Goal: Transaction & Acquisition: Purchase product/service

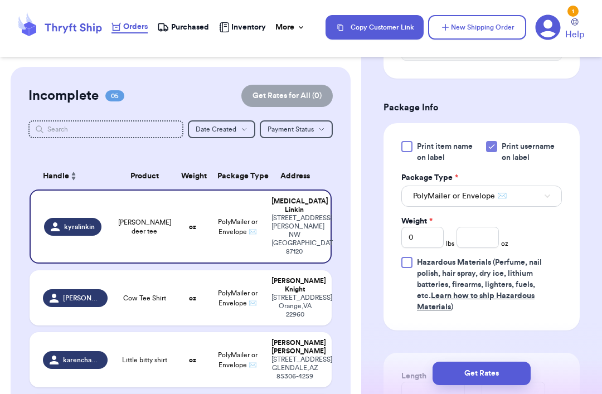
scroll to position [480, 0]
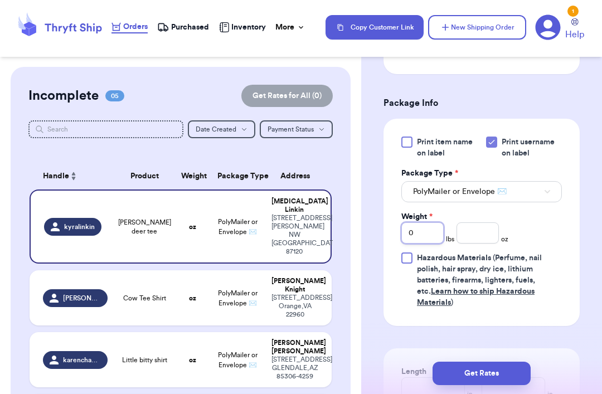
click at [431, 222] on input "0" at bounding box center [422, 232] width 42 height 21
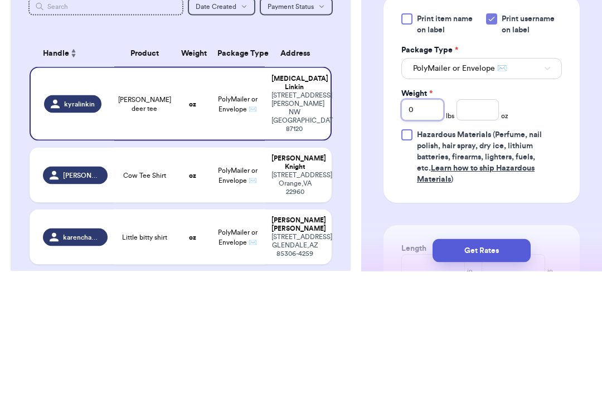
type input "06"
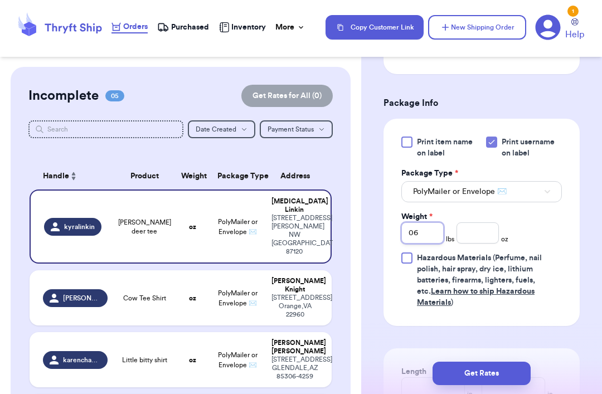
type input "0"
type input ".1"
type input ".16"
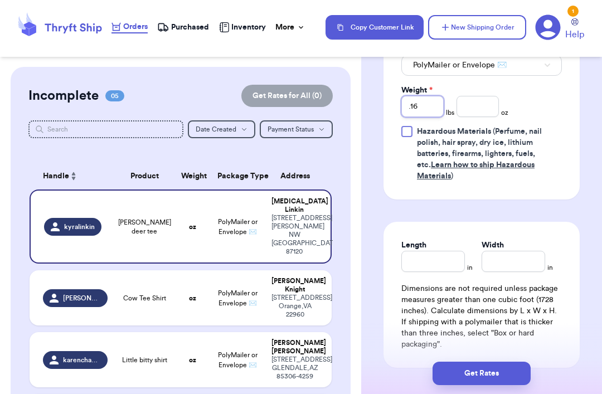
scroll to position [624, 0]
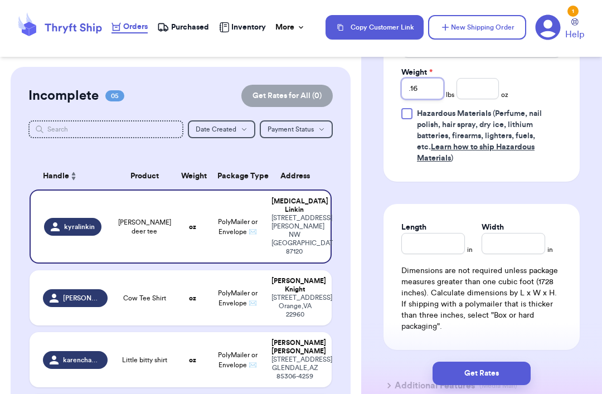
type input ".161"
type input ".1610"
click at [431, 233] on input "Length" at bounding box center [433, 243] width 64 height 21
click at [424, 78] on input ".1610" at bounding box center [422, 88] width 42 height 21
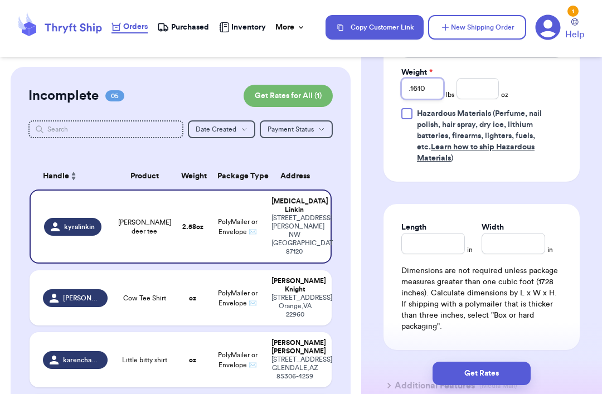
type input ".161"
type input ".16"
click at [427, 233] on input "Length" at bounding box center [433, 243] width 64 height 21
type input "1"
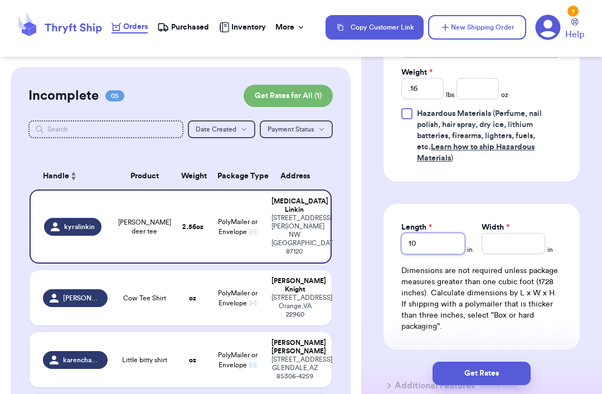
type input "10"
click at [509, 224] on span "*" at bounding box center [507, 228] width 3 height 8
click at [509, 233] on input "Width *" at bounding box center [514, 243] width 64 height 21
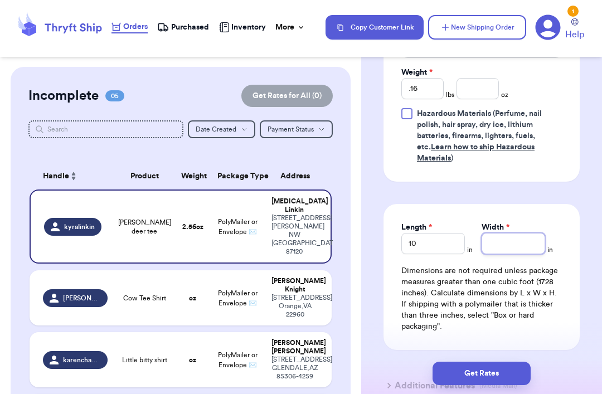
type input "6"
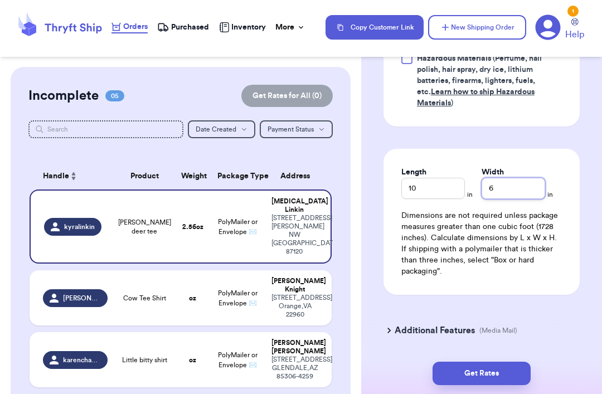
scroll to position [678, 0]
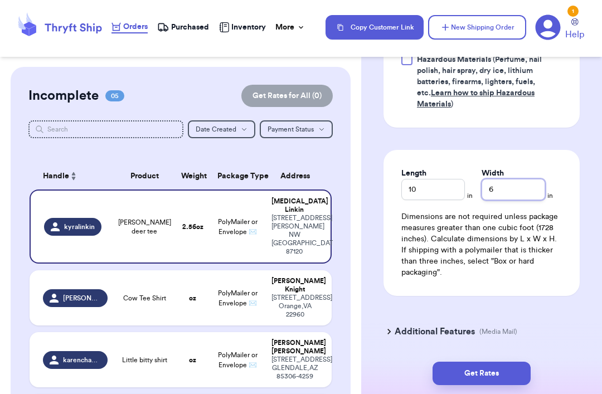
type input "6"
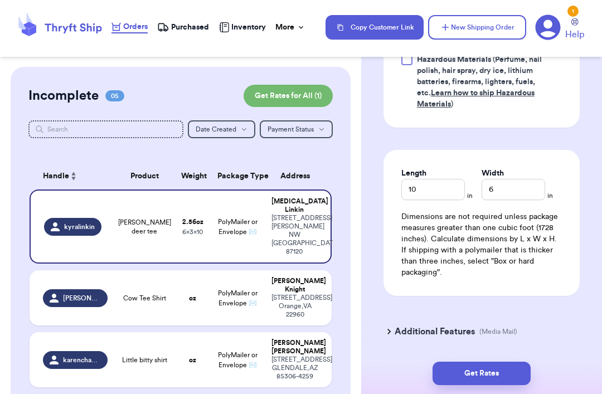
click at [483, 367] on button "Get Rates" at bounding box center [482, 373] width 98 height 23
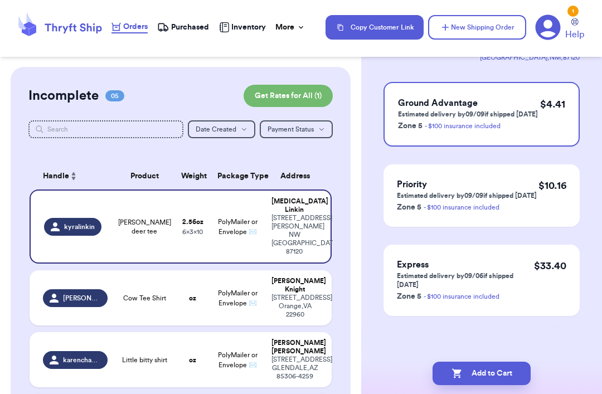
scroll to position [0, 0]
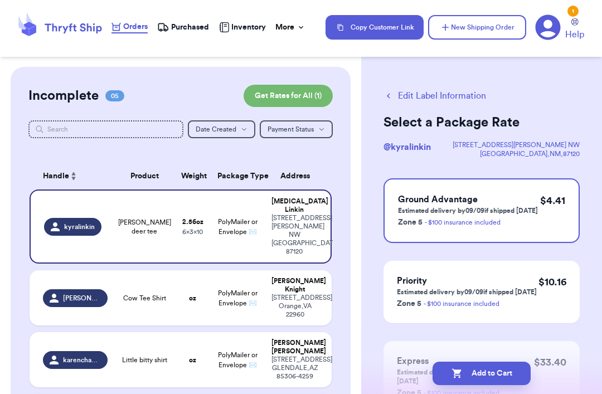
click at [479, 364] on button "Add to Cart" at bounding box center [482, 373] width 98 height 23
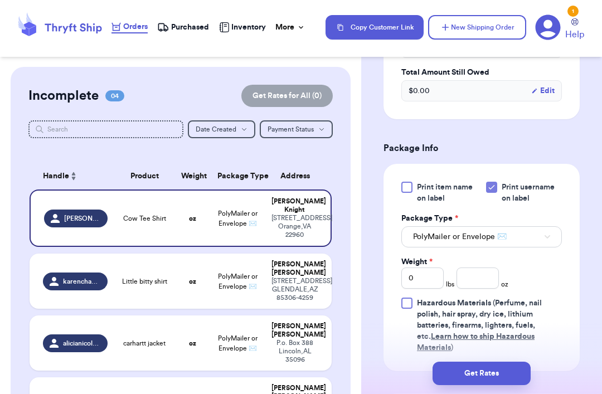
scroll to position [414, 0]
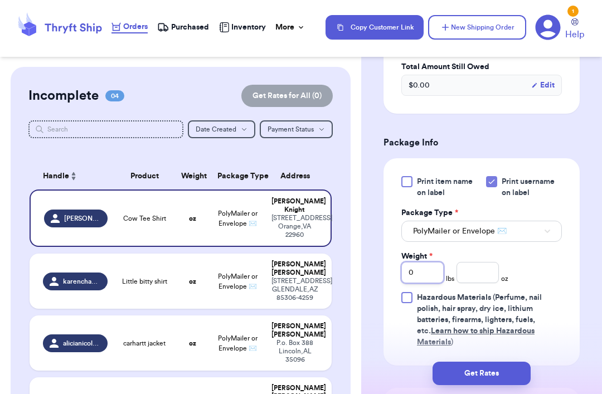
click at [426, 277] on input "0" at bounding box center [422, 272] width 42 height 21
type input ".1"
type input ".17"
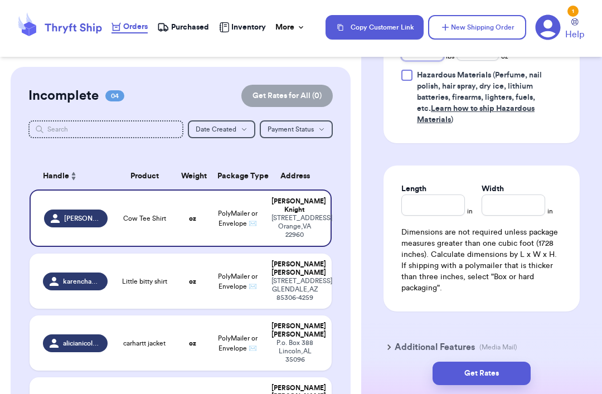
scroll to position [642, 0]
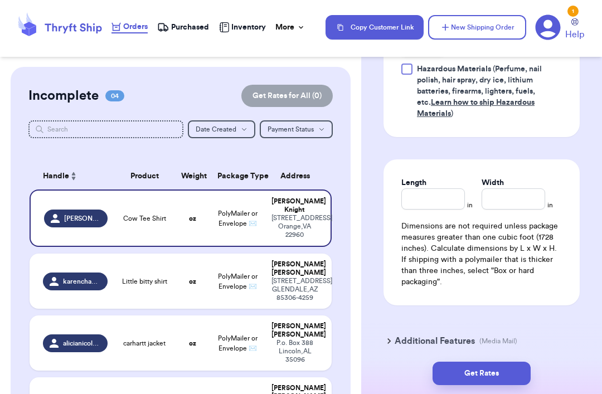
type input ".17"
click at [428, 188] on input "Length" at bounding box center [433, 198] width 64 height 21
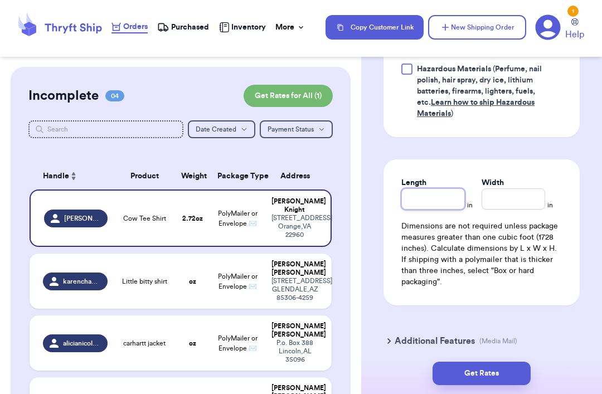
type input "1"
type input "10"
click at [508, 193] on input "Width *" at bounding box center [514, 198] width 64 height 21
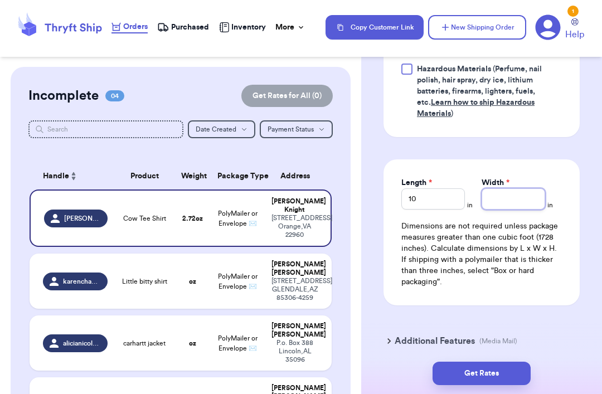
type input "6"
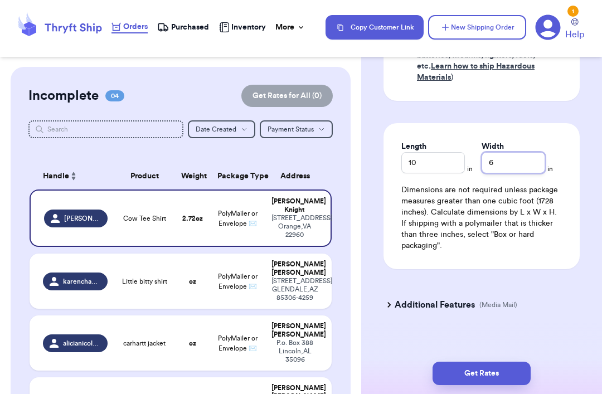
scroll to position [678, 0]
type input "6"
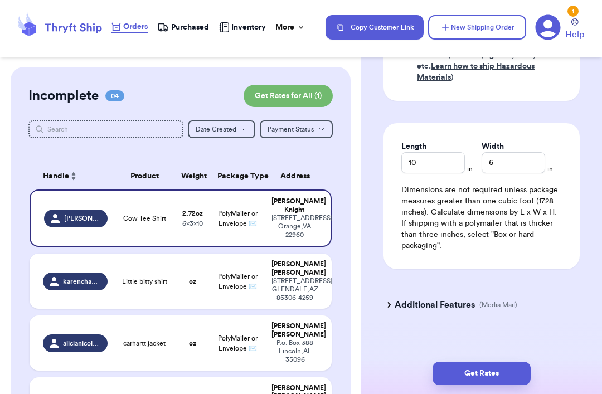
click at [493, 371] on button "Get Rates" at bounding box center [482, 373] width 98 height 23
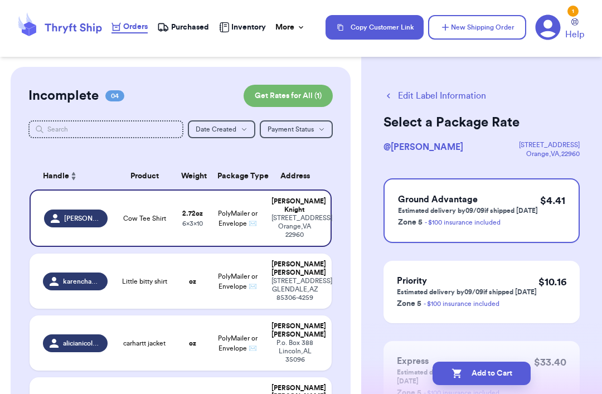
click at [500, 384] on button "Add to Cart" at bounding box center [482, 373] width 98 height 23
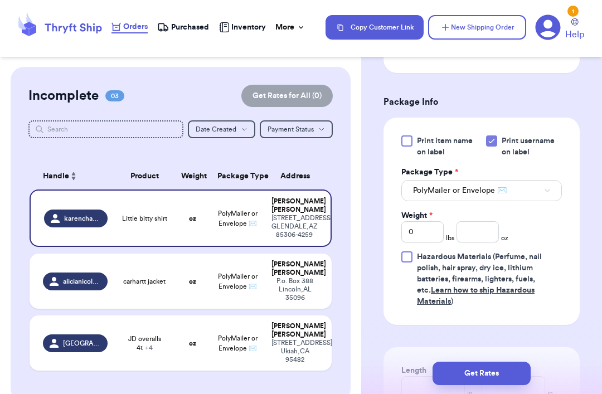
scroll to position [472, 0]
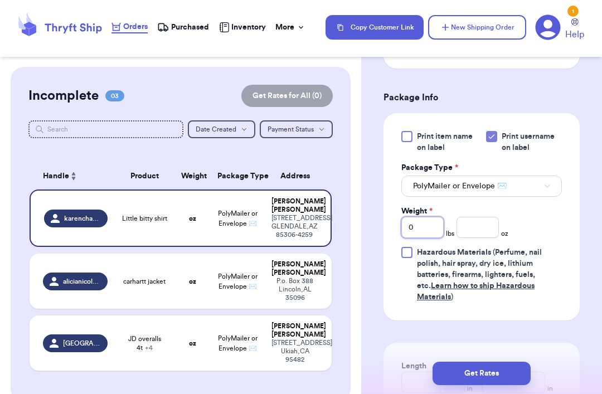
click at [426, 217] on input "0" at bounding box center [422, 227] width 42 height 21
type input ".1"
type input ".19"
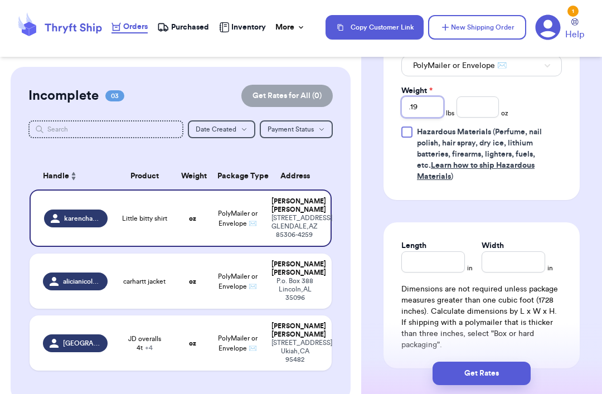
scroll to position [597, 0]
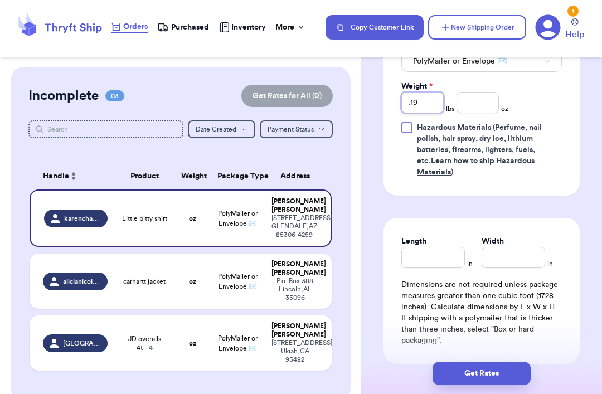
type input ".19"
click at [427, 247] on input "Length" at bounding box center [433, 257] width 64 height 21
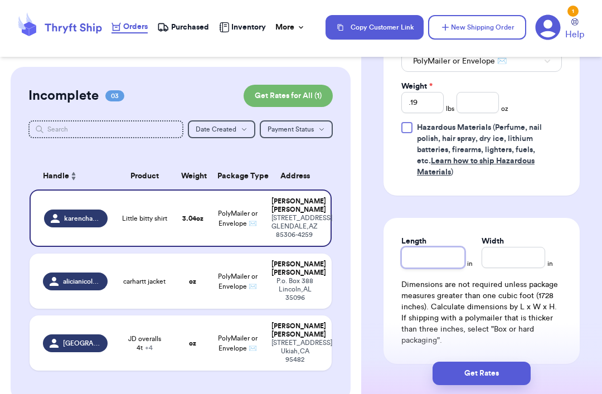
type input "1"
type input "10"
click at [508, 247] on input "Width *" at bounding box center [514, 257] width 64 height 21
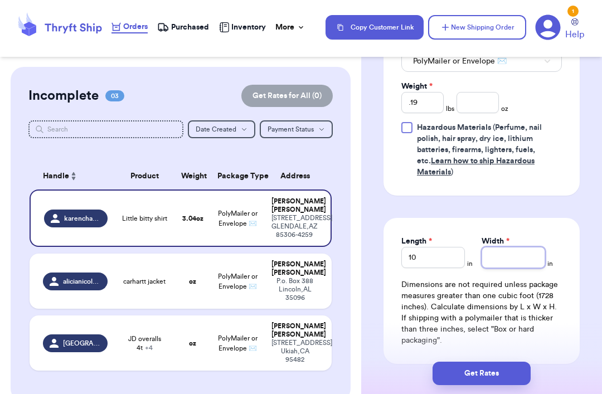
type input "6"
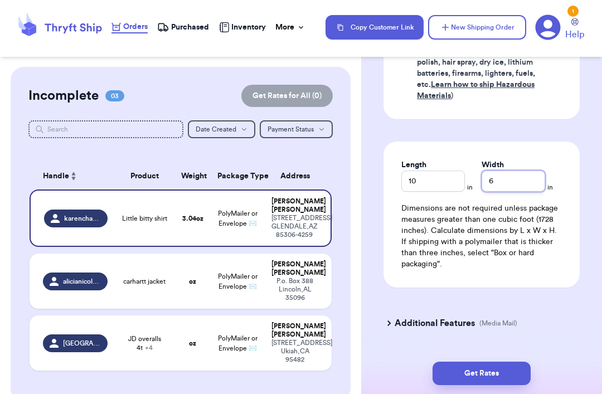
type input "6"
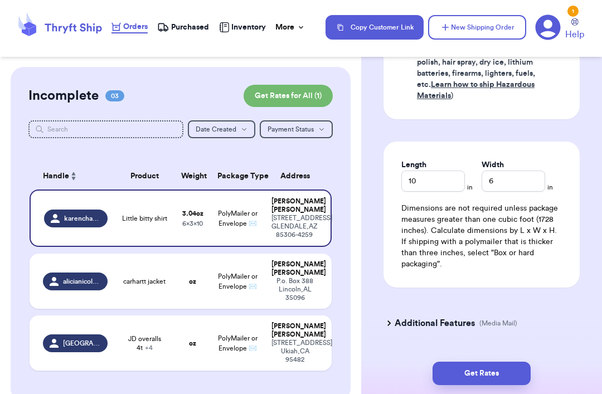
click at [498, 371] on button "Get Rates" at bounding box center [482, 373] width 98 height 23
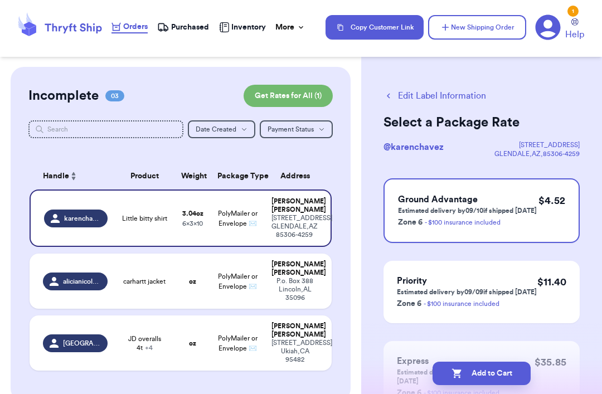
click at [485, 374] on button "Add to Cart" at bounding box center [482, 373] width 98 height 23
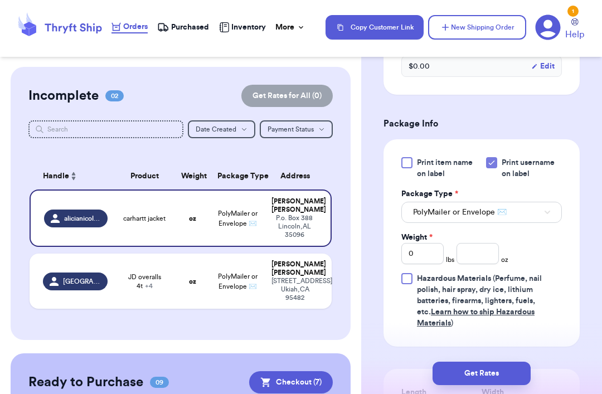
scroll to position [453, 0]
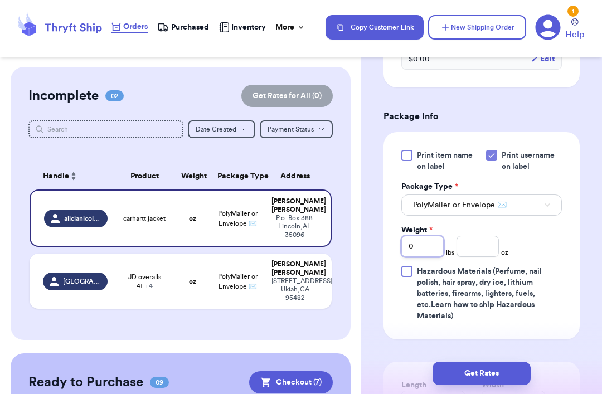
click at [428, 236] on input "0" at bounding box center [422, 246] width 42 height 21
type input "1"
type input "1.0"
type input "1.04"
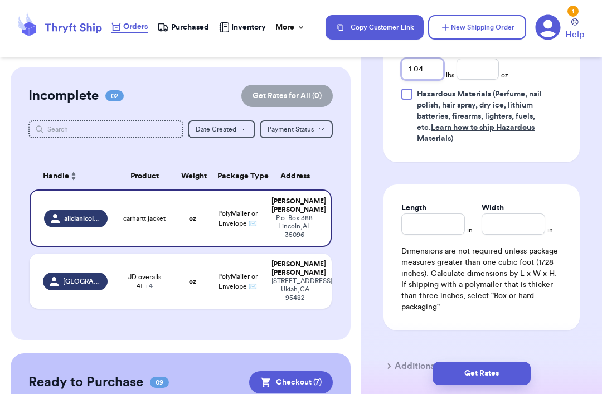
scroll to position [638, 0]
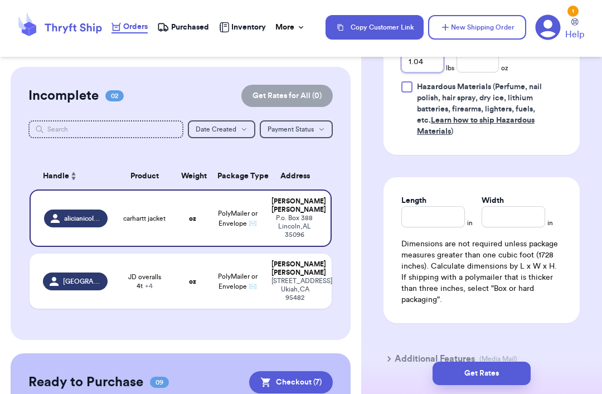
type input "1.04"
click at [440, 206] on input "Length" at bounding box center [433, 216] width 64 height 21
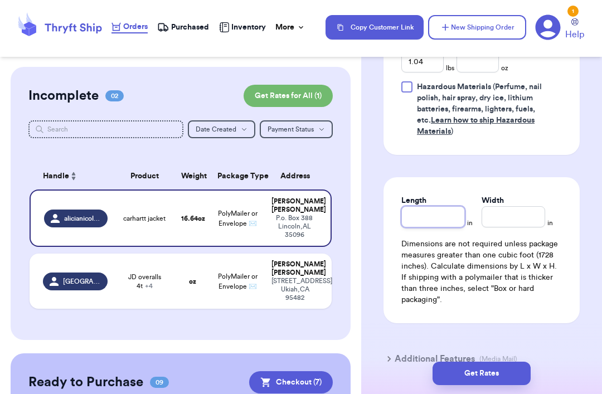
type input "1"
type input "10"
click at [512, 206] on input "Width *" at bounding box center [514, 216] width 64 height 21
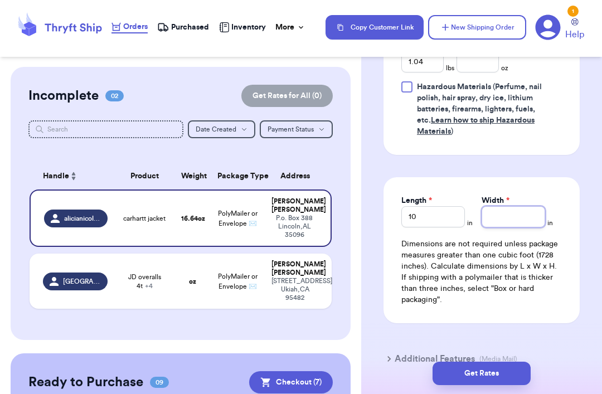
type input "1"
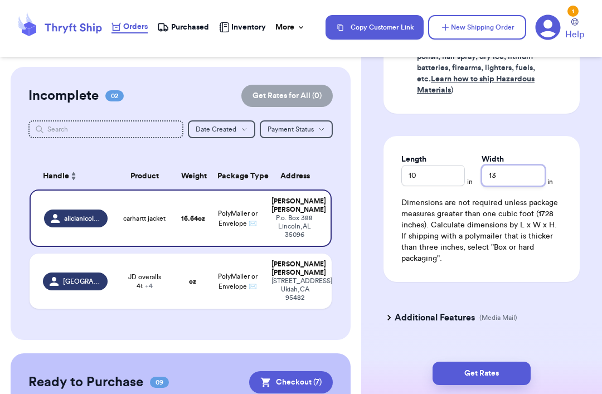
scroll to position [678, 0]
type input "13"
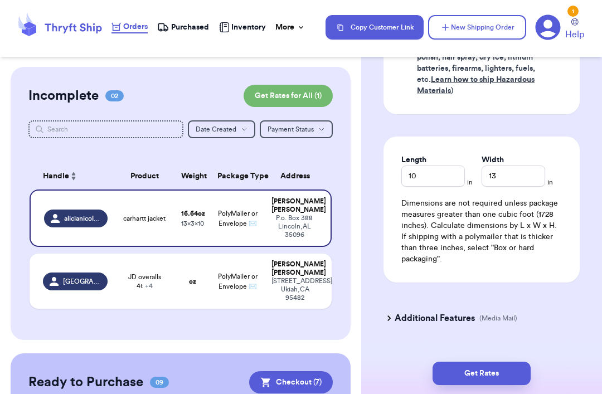
click at [491, 372] on button "Get Rates" at bounding box center [482, 373] width 98 height 23
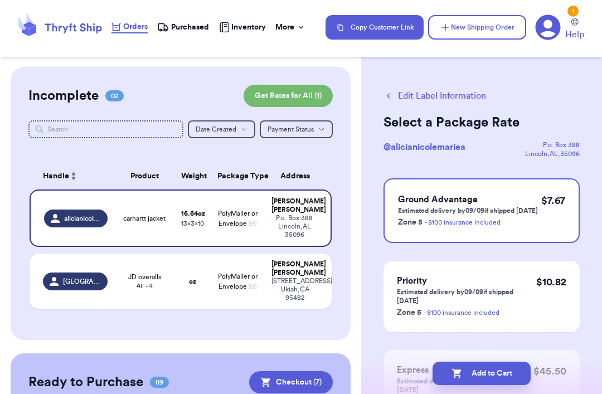
click at [492, 367] on button "Add to Cart" at bounding box center [482, 373] width 98 height 23
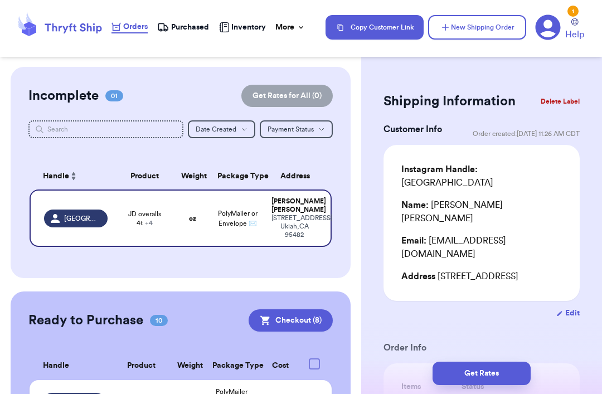
click at [157, 210] on span "JD overalls 4t + 4" at bounding box center [144, 219] width 47 height 18
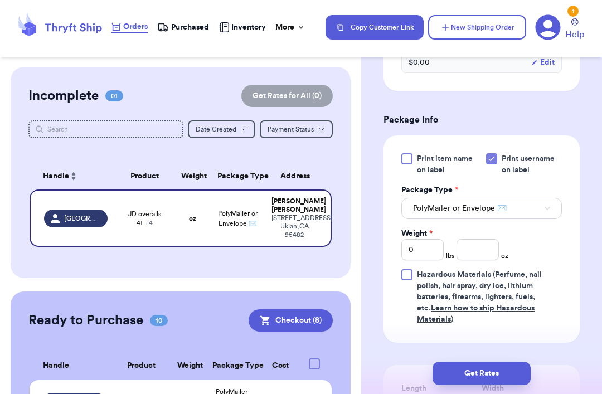
scroll to position [601, 0]
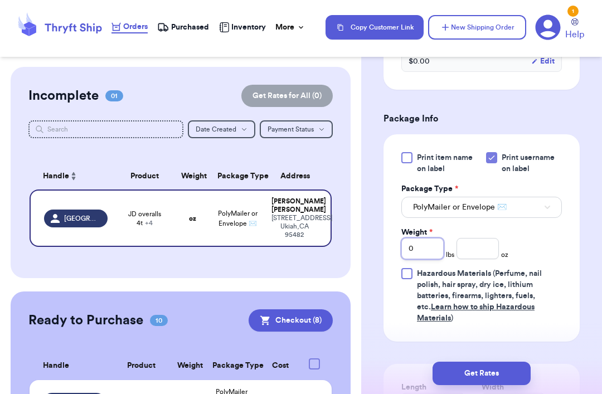
click at [433, 238] on input "0" at bounding box center [422, 248] width 42 height 21
type input "3"
type input "3.9"
type input "3.91"
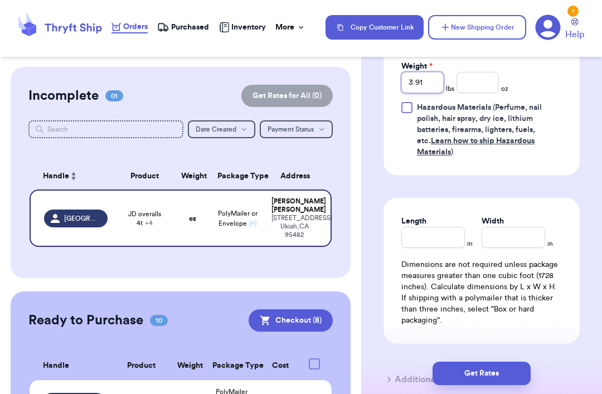
scroll to position [769, 0]
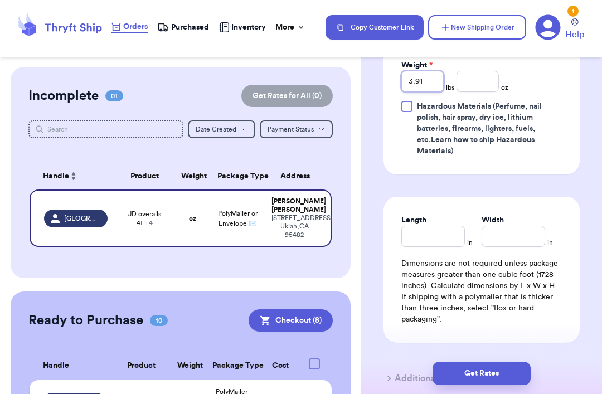
type input "3.91"
click at [435, 226] on input "Length" at bounding box center [433, 236] width 64 height 21
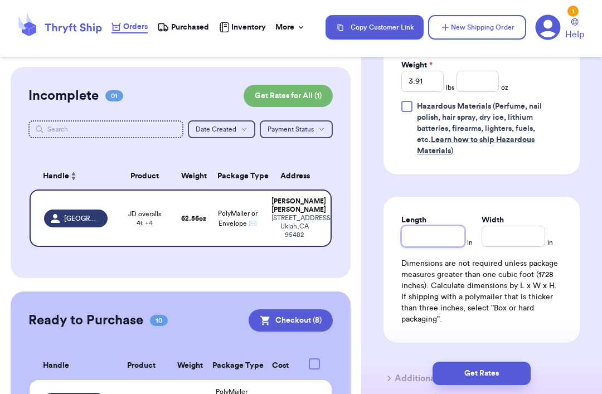
type input "1"
type input "14"
type input "5"
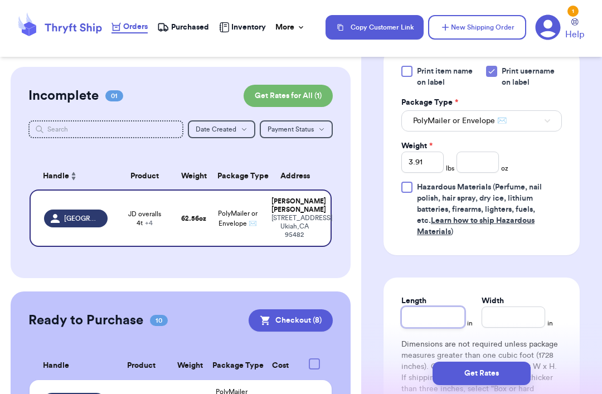
scroll to position [688, 0]
type input "1"
type input "14"
type input "5"
type input "1"
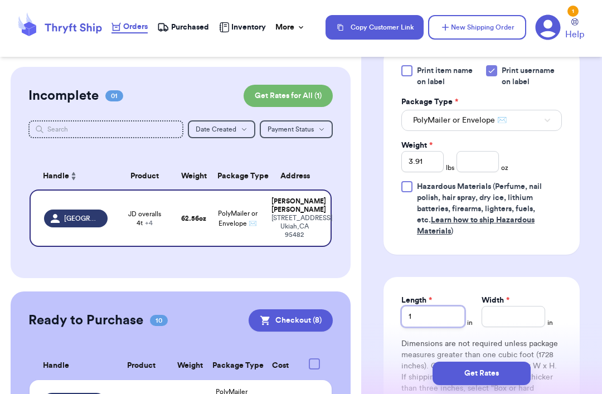
type input "14"
type input "5"
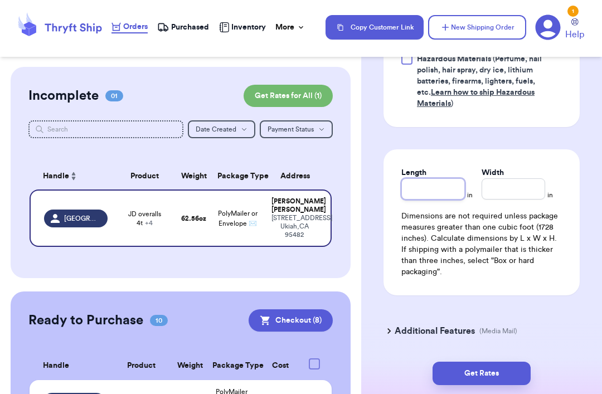
scroll to position [816, 0]
click at [438, 179] on input "Length" at bounding box center [433, 189] width 64 height 21
type input "1"
type input "14"
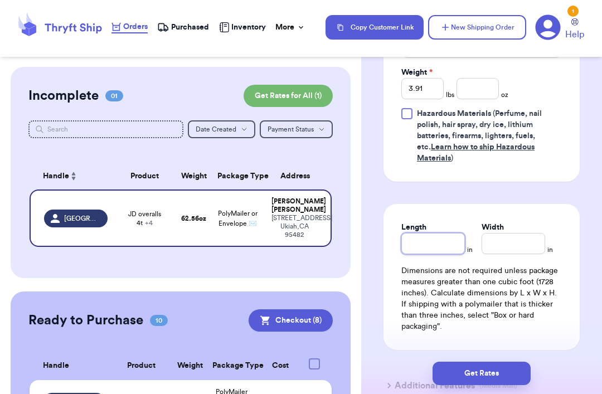
scroll to position [763, 0]
type input "1"
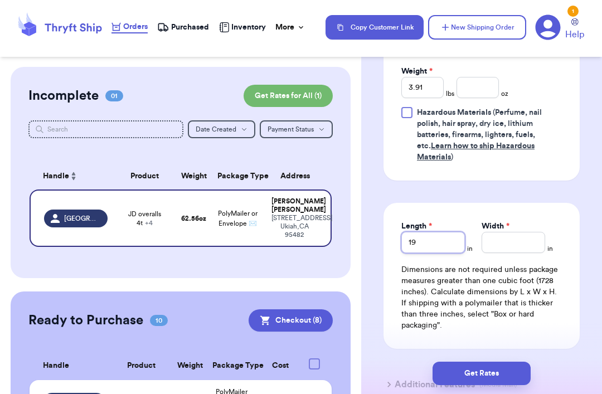
type input "19"
click at [517, 232] on input "Width *" at bounding box center [514, 242] width 64 height 21
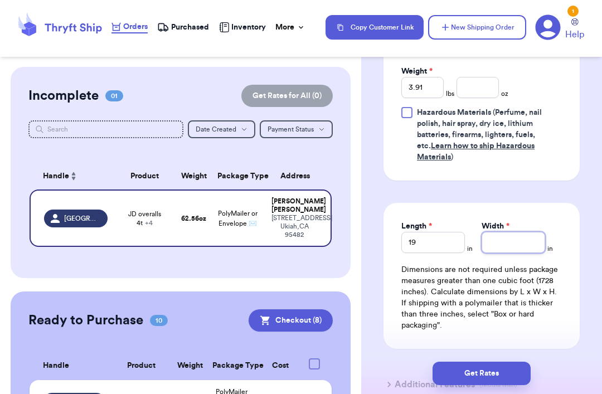
type input "1"
type input "14"
type input "5"
click at [430, 232] on input "19" at bounding box center [433, 242] width 64 height 21
type input "1"
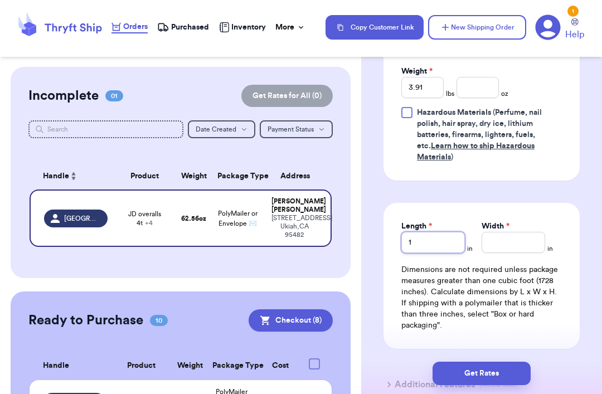
type input "15"
click at [511, 232] on input "Width *" at bounding box center [514, 242] width 64 height 21
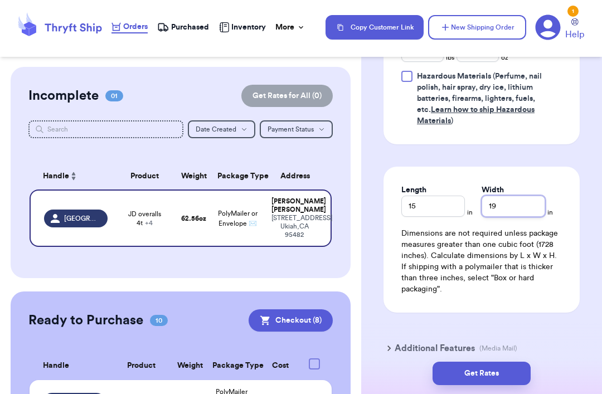
scroll to position [799, 0]
click at [564, 334] on div "Additional Features (Media Mail)" at bounding box center [475, 347] width 196 height 27
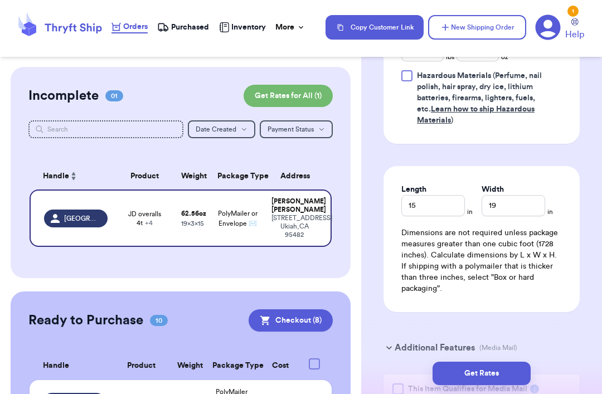
click at [502, 373] on button "Get Rates" at bounding box center [482, 373] width 98 height 23
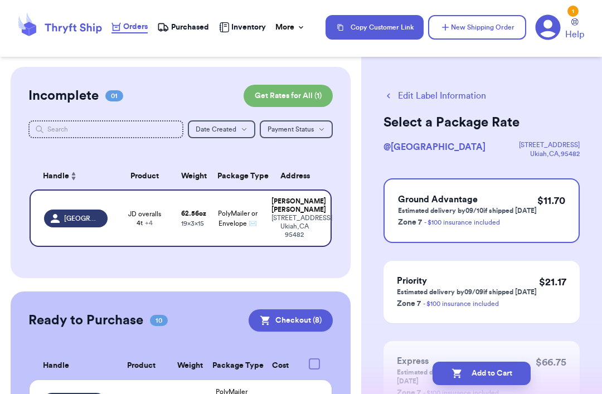
scroll to position [0, 0]
click at [494, 383] on button "Add to Cart" at bounding box center [482, 373] width 98 height 23
